Goal: Task Accomplishment & Management: Complete application form

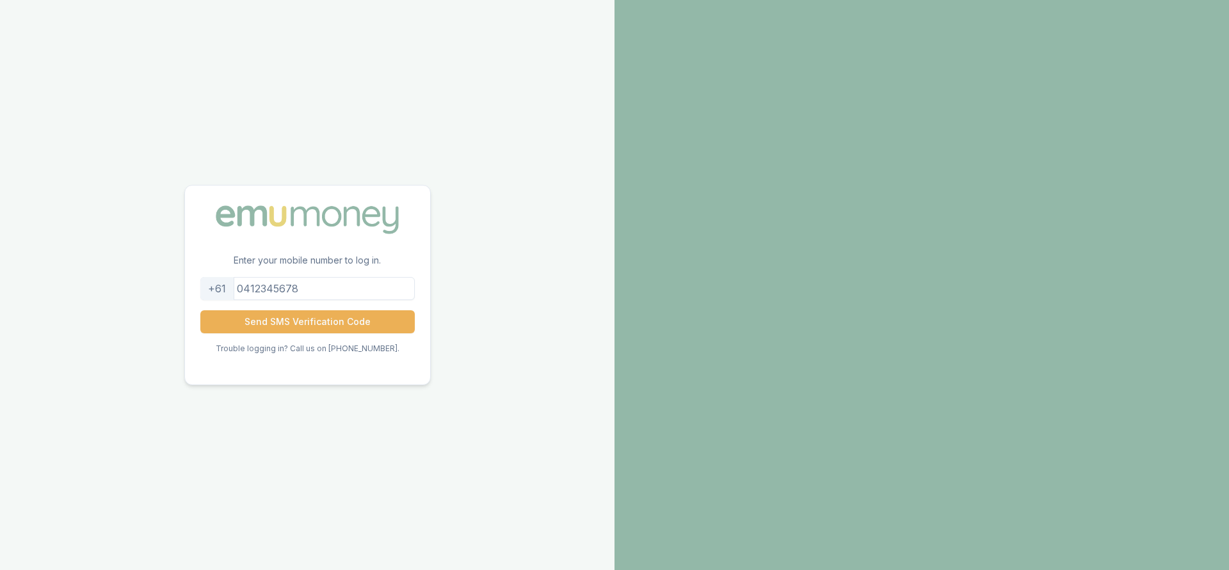
click at [325, 287] on input "tel" at bounding box center [307, 288] width 214 height 23
type input "0498512467"
click at [337, 325] on button "Send SMS Verification Code" at bounding box center [307, 322] width 214 height 23
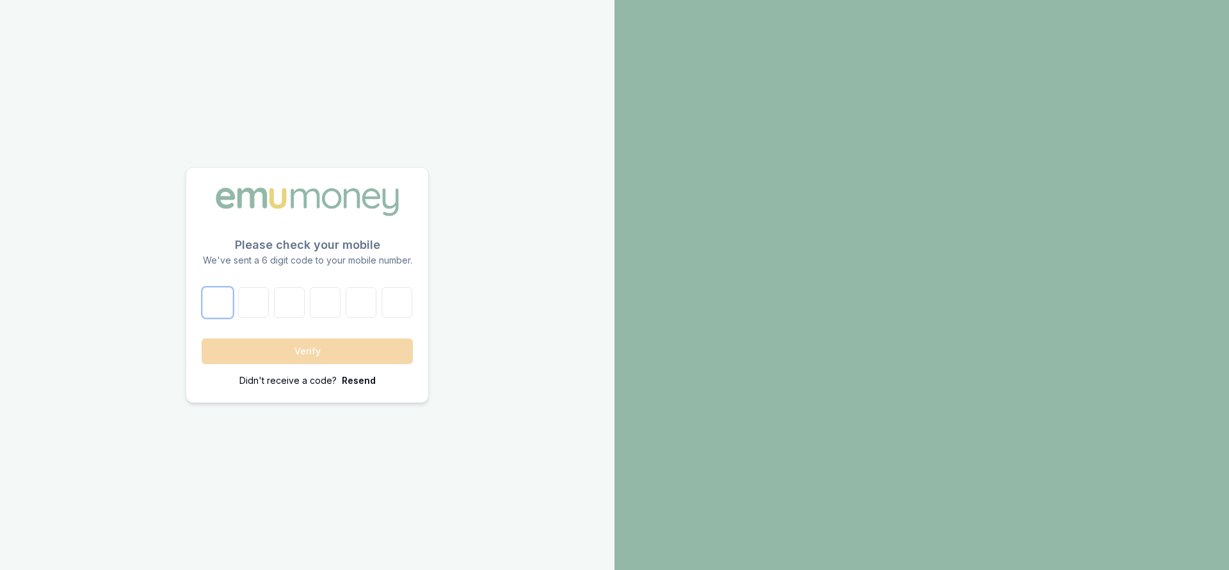
click at [226, 294] on input "number" at bounding box center [217, 302] width 31 height 31
type input "7"
type input "1"
type input "0"
type input "2"
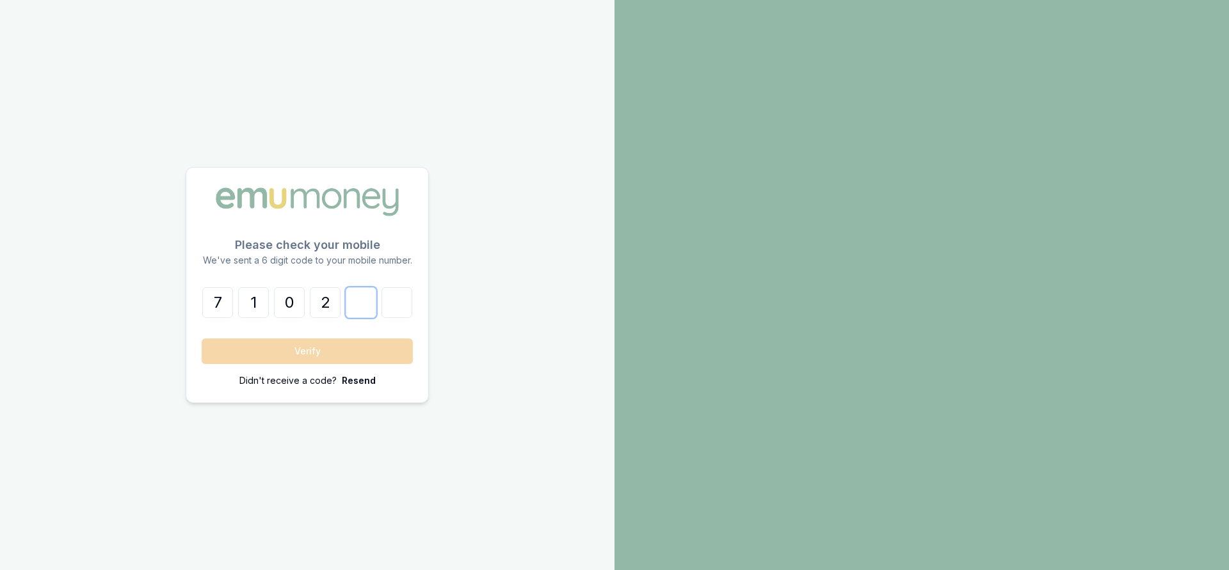
type input "8"
click at [247, 359] on button "Verify" at bounding box center [307, 352] width 211 height 26
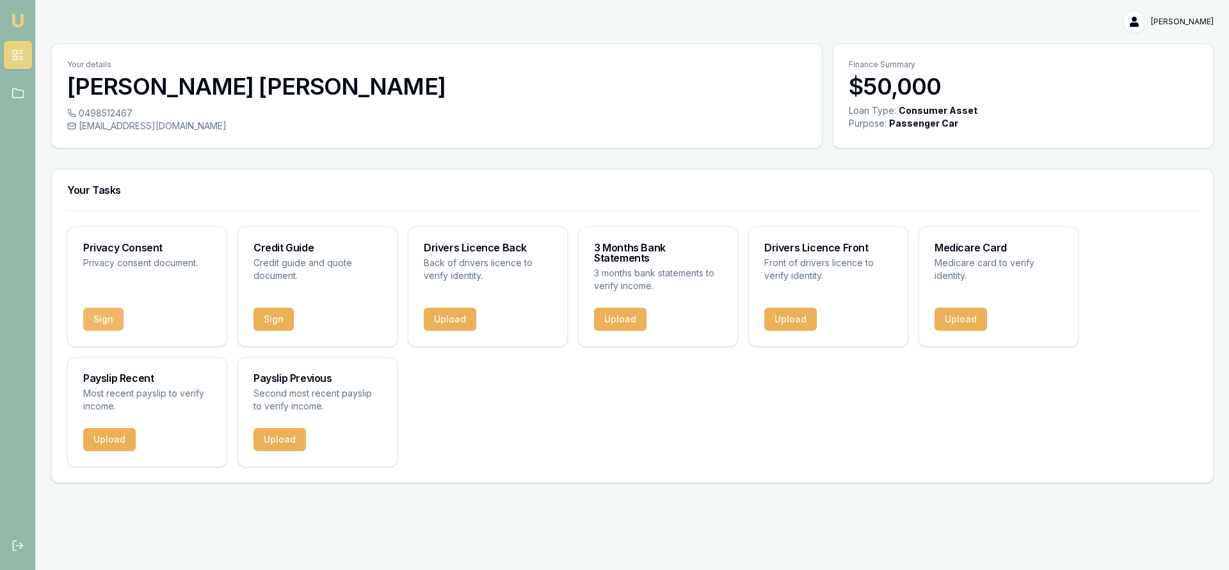
click at [101, 311] on button "Sign" at bounding box center [103, 319] width 40 height 23
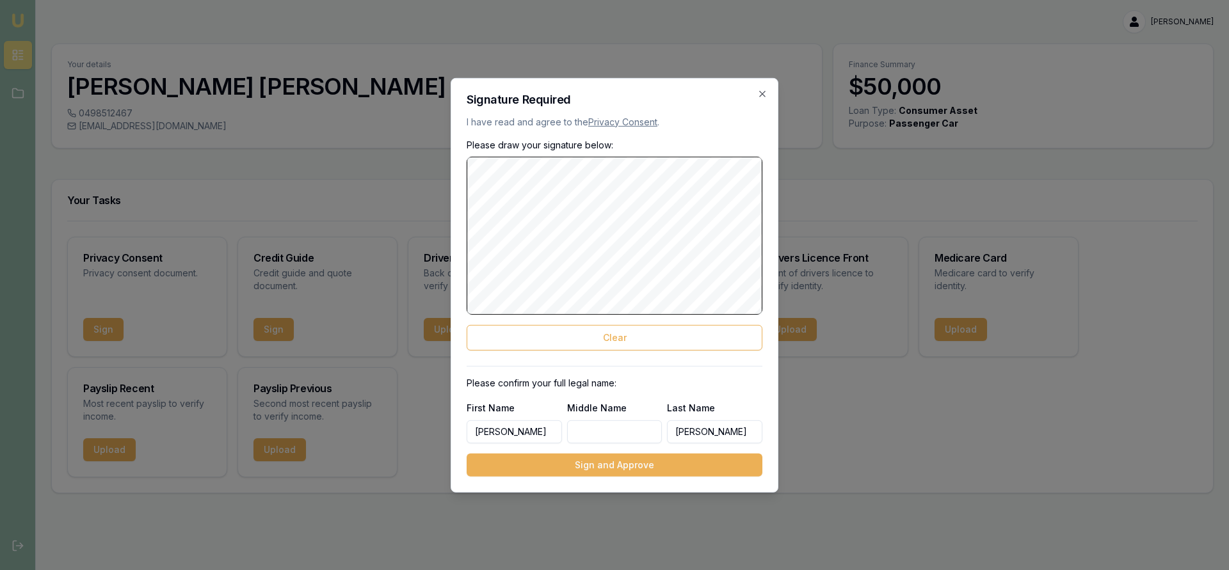
click at [588, 430] on input "Middle Name" at bounding box center [614, 432] width 95 height 23
type input "[PERSON_NAME]"
click at [636, 467] on button "Sign and Approve" at bounding box center [615, 465] width 296 height 23
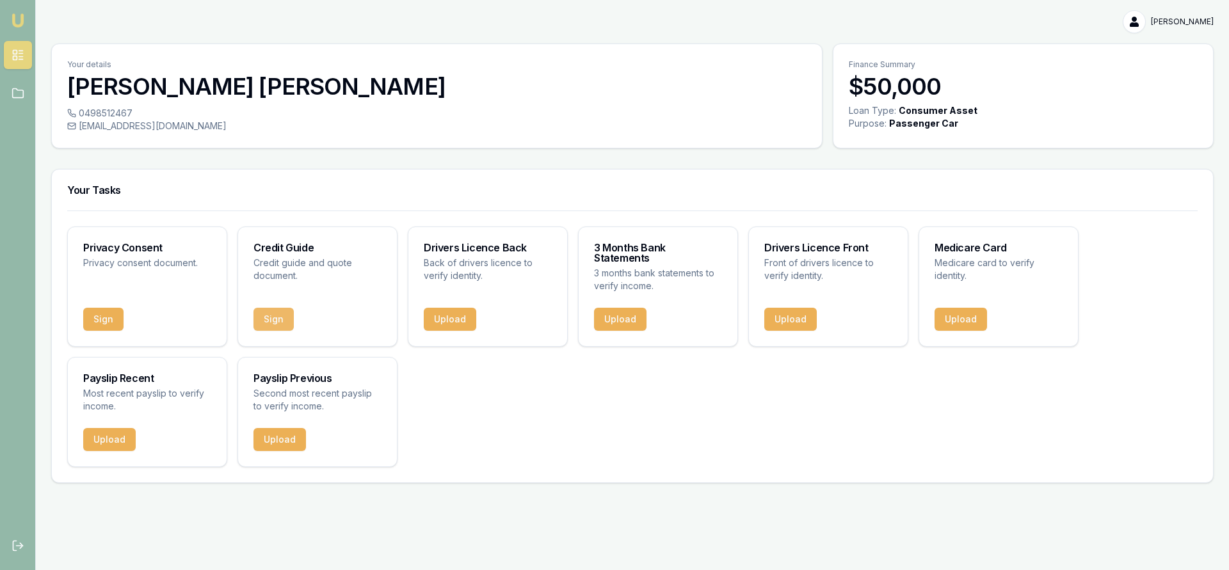
click at [278, 308] on button "Sign" at bounding box center [274, 319] width 40 height 23
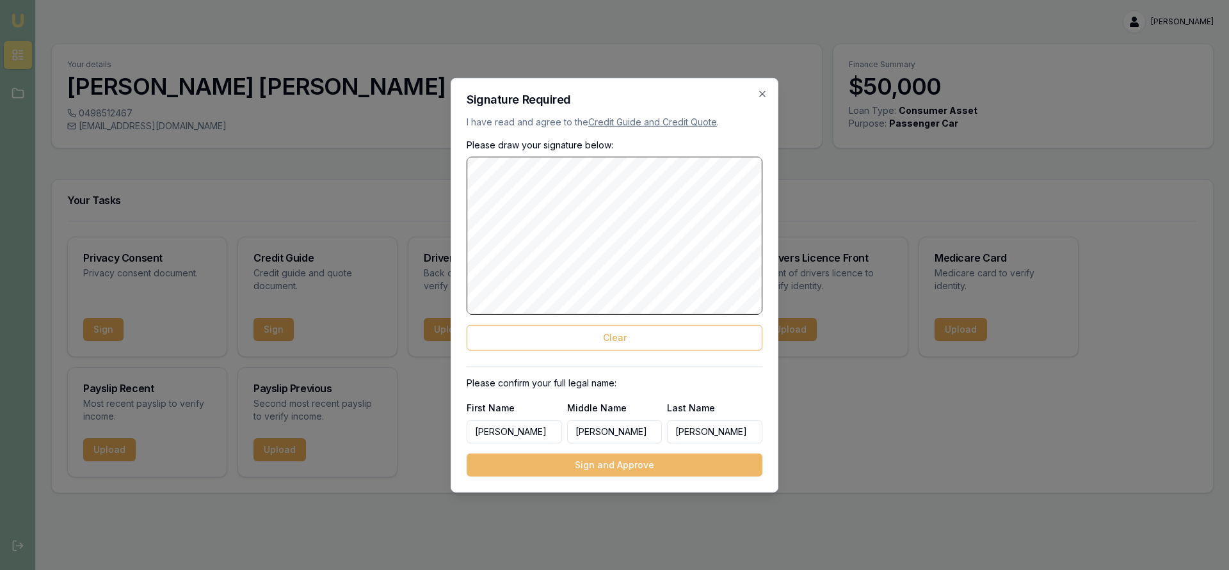
click at [618, 462] on button "Sign and Approve" at bounding box center [615, 465] width 296 height 23
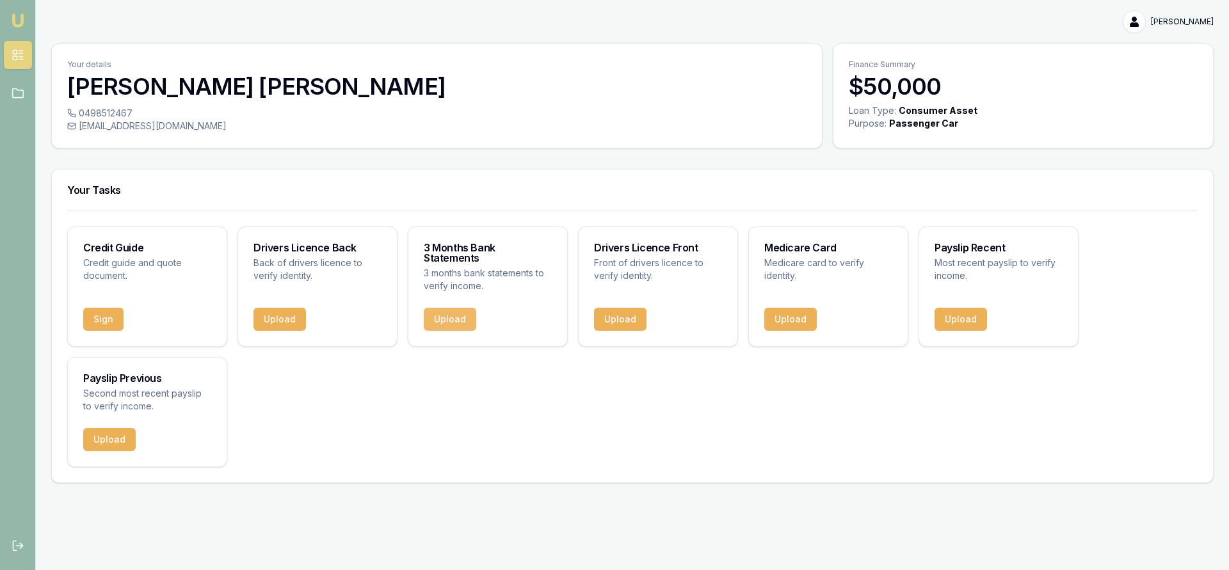
click at [462, 308] on button "Upload" at bounding box center [450, 319] width 52 height 23
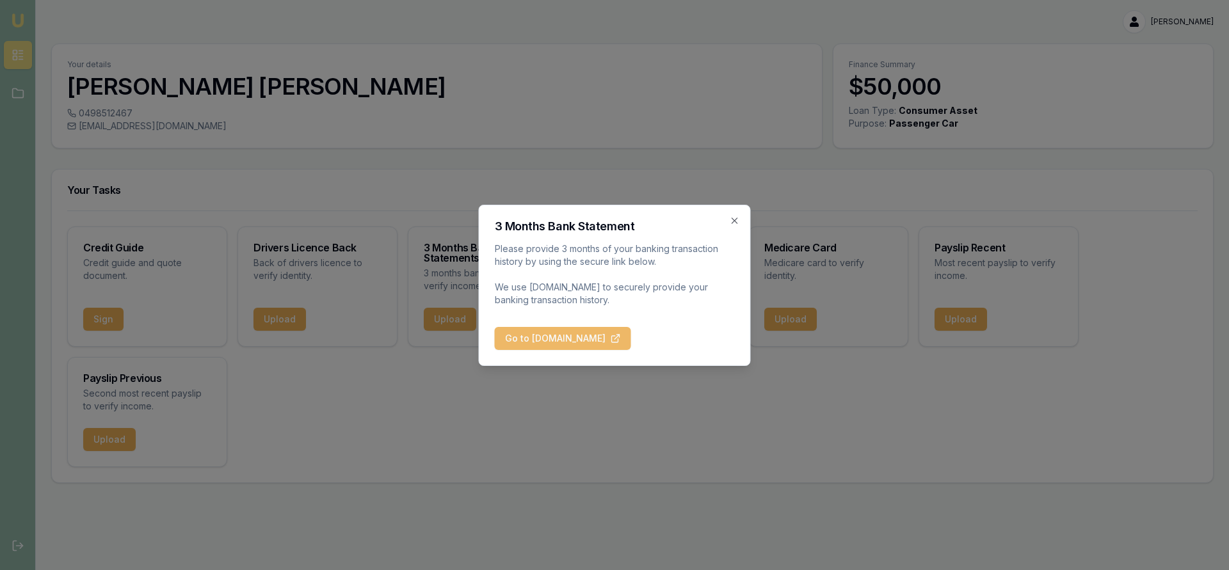
click at [569, 337] on button "Go to [DOMAIN_NAME]" at bounding box center [563, 338] width 136 height 23
